Goal: Information Seeking & Learning: Learn about a topic

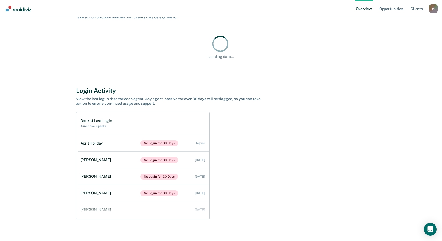
scroll to position [53, 0]
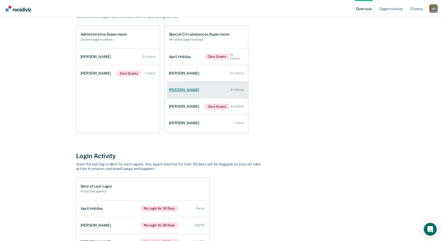
click at [219, 88] on link "[PERSON_NAME] 9 clients" at bounding box center [207, 89] width 81 height 15
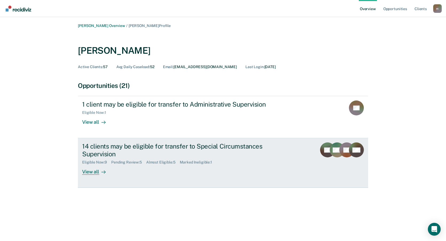
click at [284, 161] on link "14 clients may be eligible for transfer to Special Circumstances Supervision El…" at bounding box center [223, 163] width 290 height 50
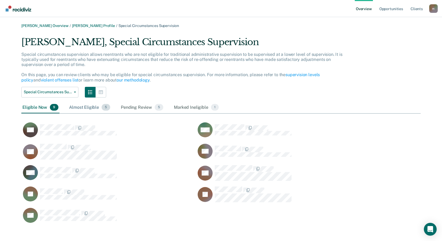
click at [82, 109] on div "Almost Eligible 5" at bounding box center [89, 108] width 43 height 12
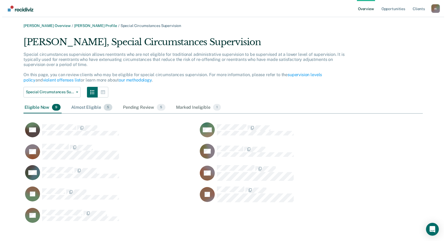
scroll to position [4, 4]
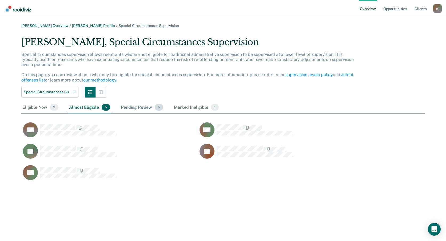
click at [132, 109] on div "Pending Review 5" at bounding box center [142, 108] width 45 height 12
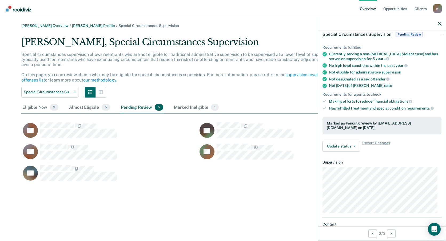
scroll to position [0, 0]
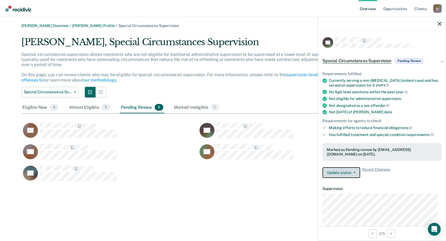
click at [346, 170] on button "Update status" at bounding box center [341, 172] width 38 height 11
click at [412, 177] on div "Update status Revert from Pending Review Mark Ineligible Revert Changes" at bounding box center [381, 172] width 119 height 11
click at [350, 173] on button "Update status" at bounding box center [341, 172] width 38 height 11
click at [423, 173] on div "Update status Revert from Pending Review Mark Ineligible Revert Changes" at bounding box center [381, 172] width 119 height 11
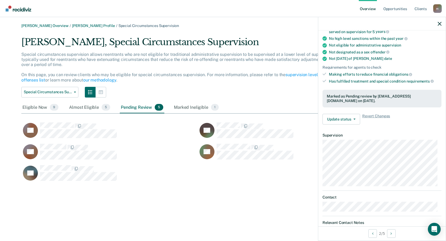
scroll to position [74, 0]
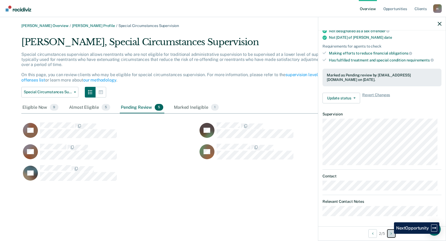
click at [390, 233] on button "Next Opportunity" at bounding box center [391, 233] width 9 height 9
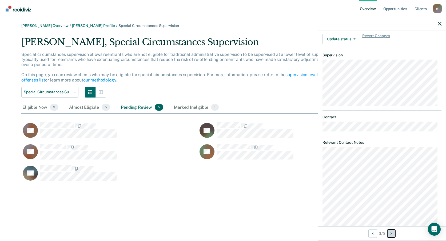
scroll to position [150, 0]
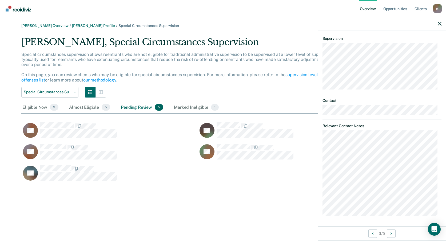
click at [369, 237] on div "3 / 5" at bounding box center [381, 233] width 127 height 14
click at [367, 232] on div "3 / 5" at bounding box center [381, 233] width 127 height 14
click at [368, 232] on button "Previous Opportunity" at bounding box center [372, 233] width 9 height 9
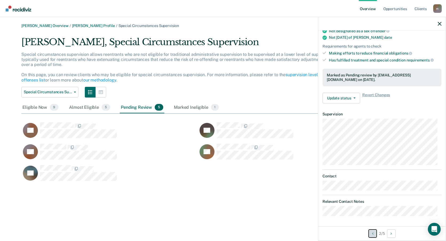
scroll to position [48, 0]
